Goal: Information Seeking & Learning: Understand process/instructions

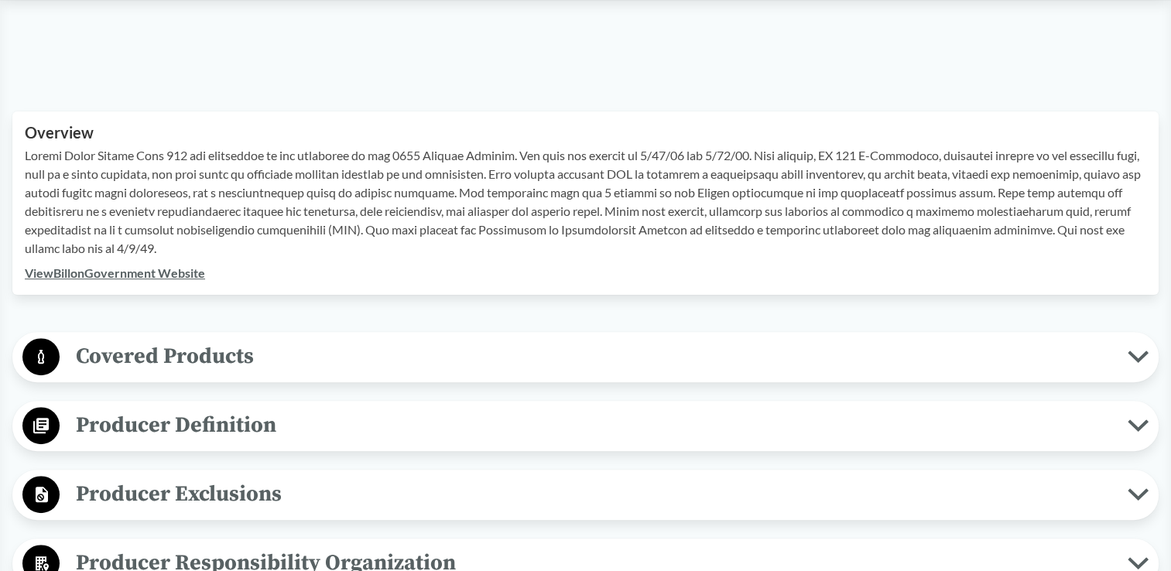
scroll to position [465, 0]
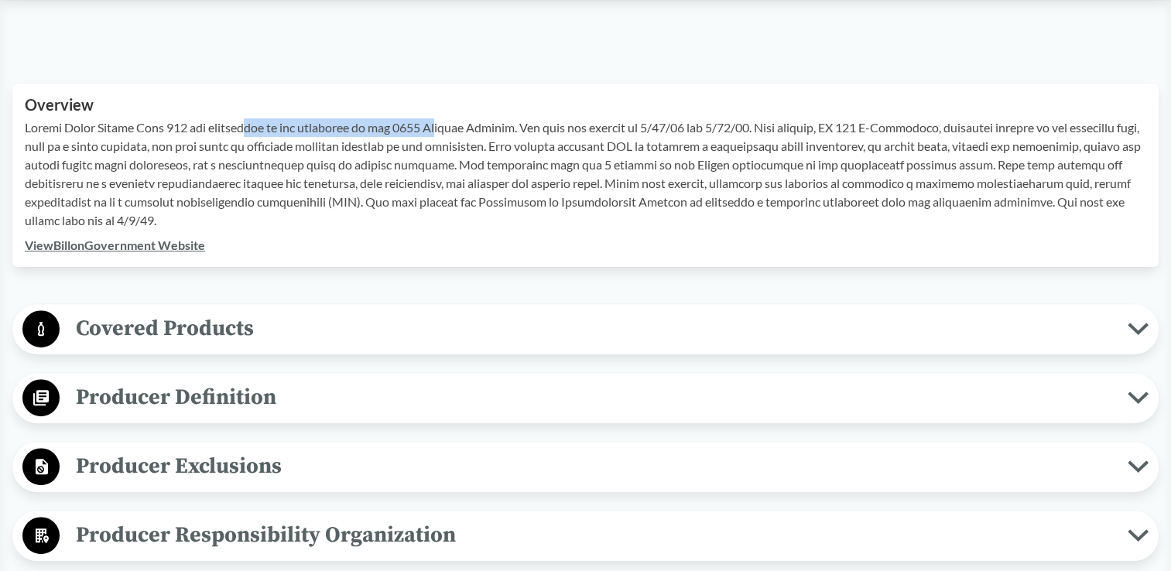
drag, startPoint x: 247, startPoint y: 132, endPoint x: 435, endPoint y: 126, distance: 188.2
click at [435, 126] on p at bounding box center [586, 173] width 1122 height 111
click at [164, 396] on span "Producer Definition" at bounding box center [594, 397] width 1068 height 35
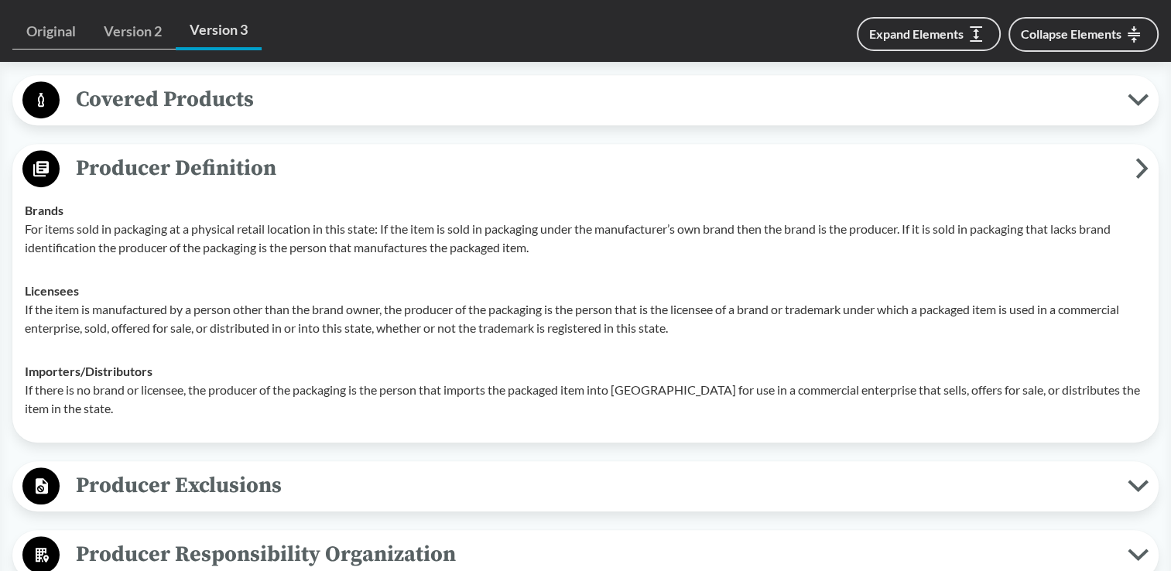
scroll to position [697, 0]
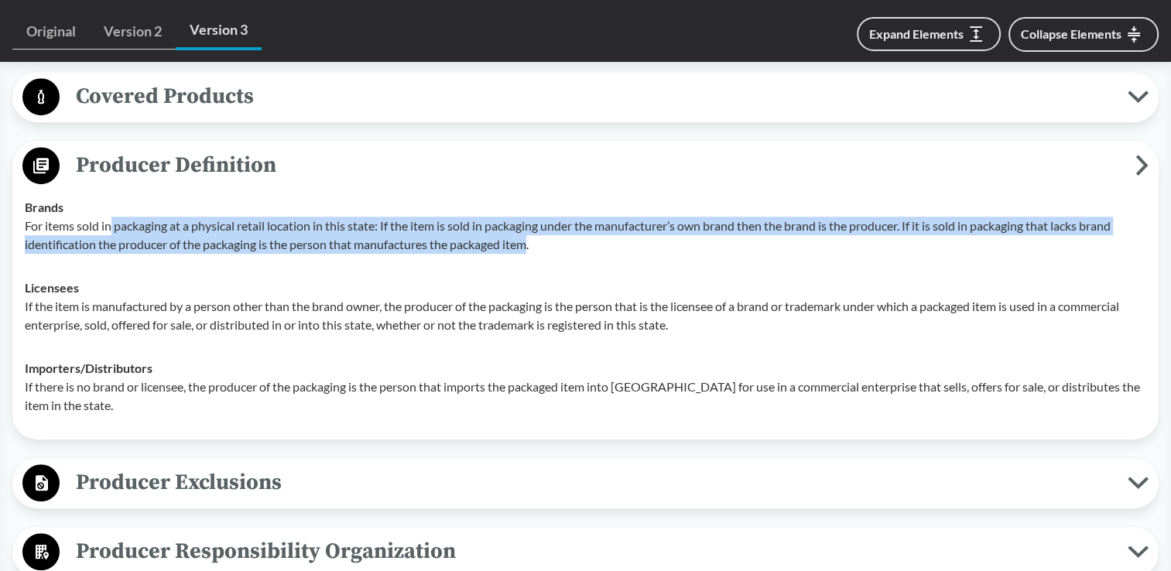
drag, startPoint x: 111, startPoint y: 228, endPoint x: 532, endPoint y: 243, distance: 420.7
click at [532, 243] on p "For items sold in packaging at a physical retail location in this state: If the…" at bounding box center [586, 235] width 1122 height 37
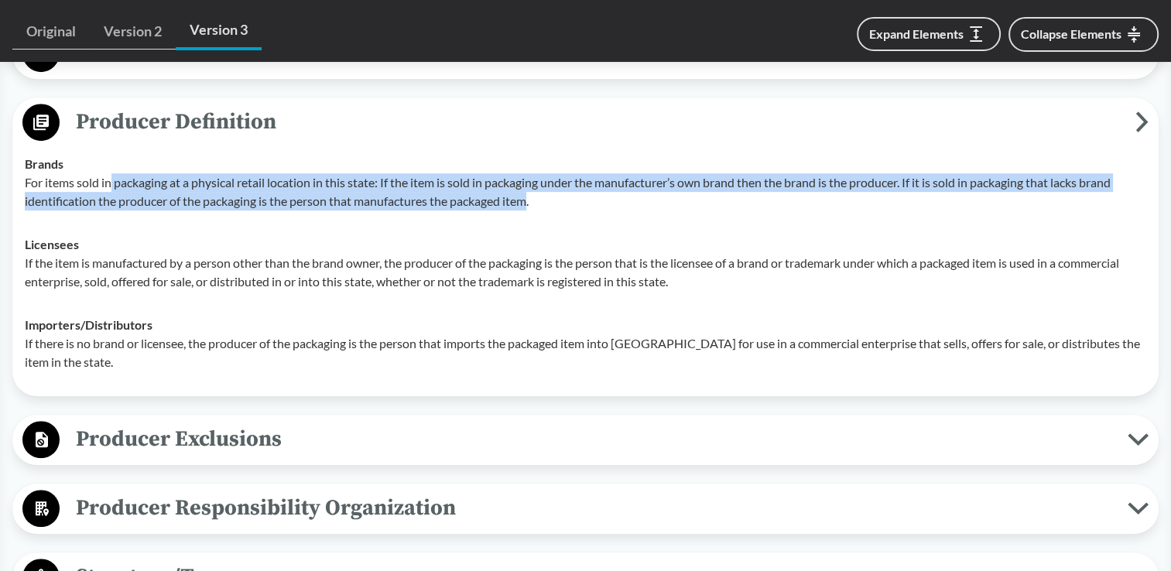
scroll to position [774, 0]
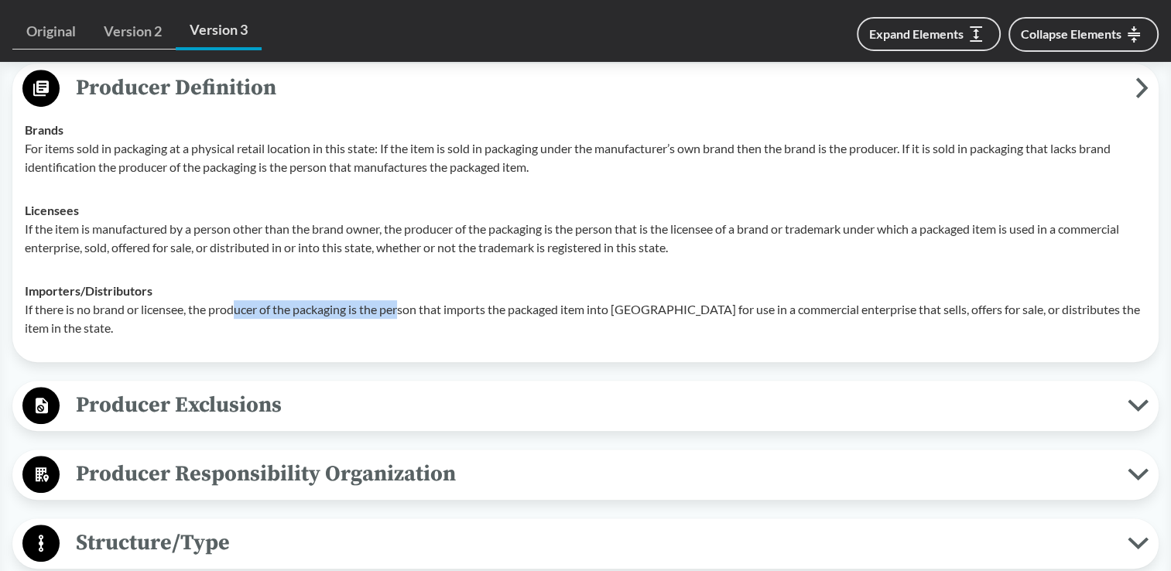
drag, startPoint x: 238, startPoint y: 309, endPoint x: 405, endPoint y: 316, distance: 166.6
click at [405, 316] on p "If there is no brand or licensee, the producer of the packaging is the person t…" at bounding box center [586, 318] width 1122 height 37
click at [68, 224] on p "If the item is manufactured by a person other than the brand owner, the produce…" at bounding box center [586, 238] width 1122 height 37
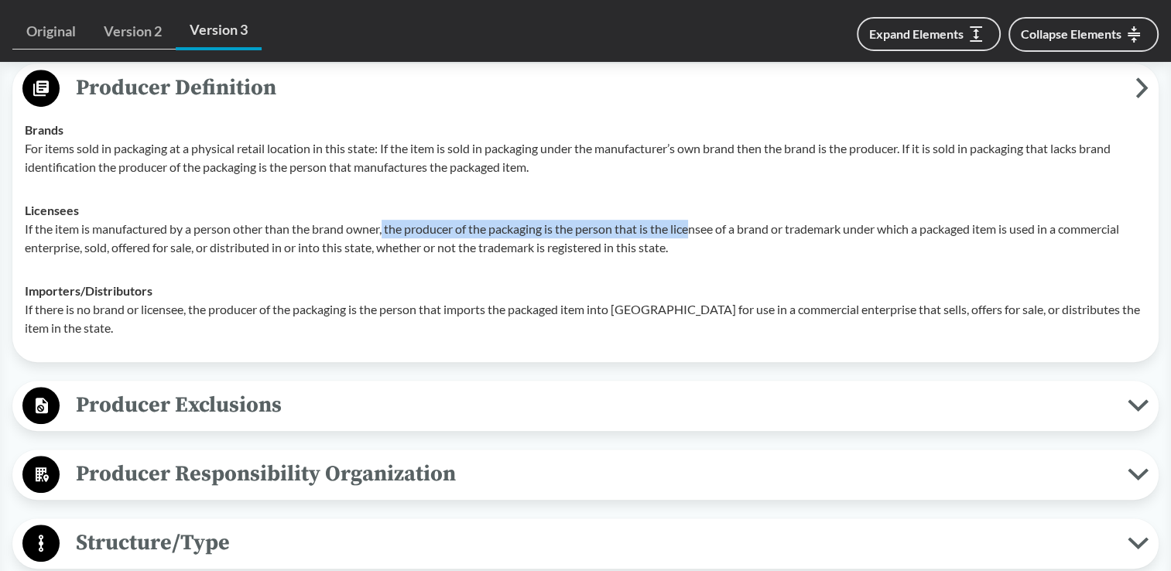
drag, startPoint x: 385, startPoint y: 225, endPoint x: 699, endPoint y: 225, distance: 314.3
click at [699, 225] on p "If the item is manufactured by a person other than the brand owner, the produce…" at bounding box center [586, 238] width 1122 height 37
click at [228, 400] on span "Producer Exclusions" at bounding box center [594, 405] width 1068 height 35
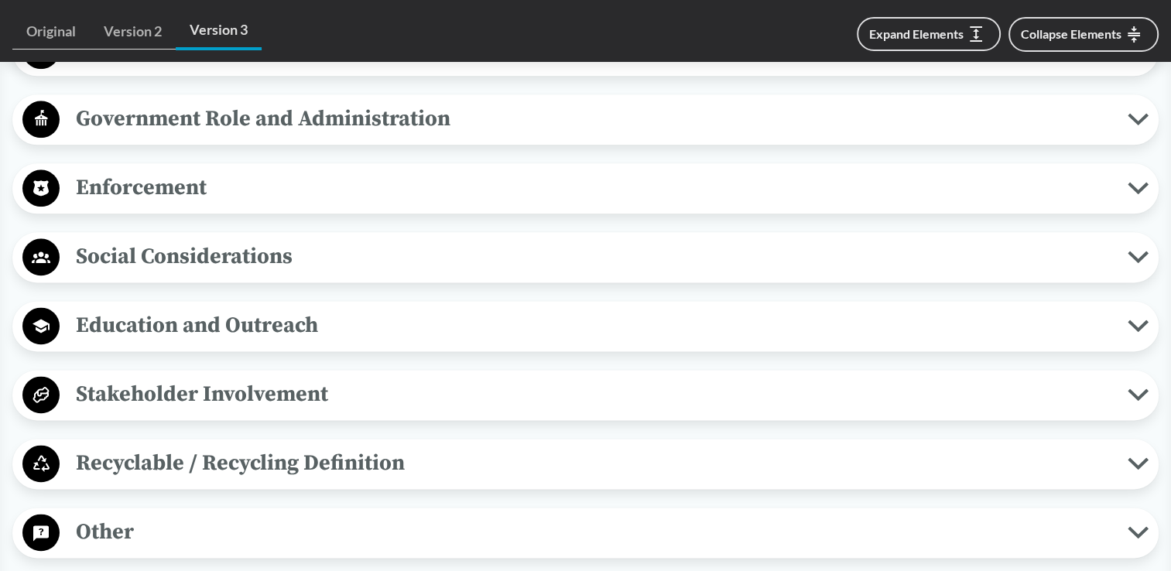
scroll to position [2013, 0]
